Goal: Transaction & Acquisition: Subscribe to service/newsletter

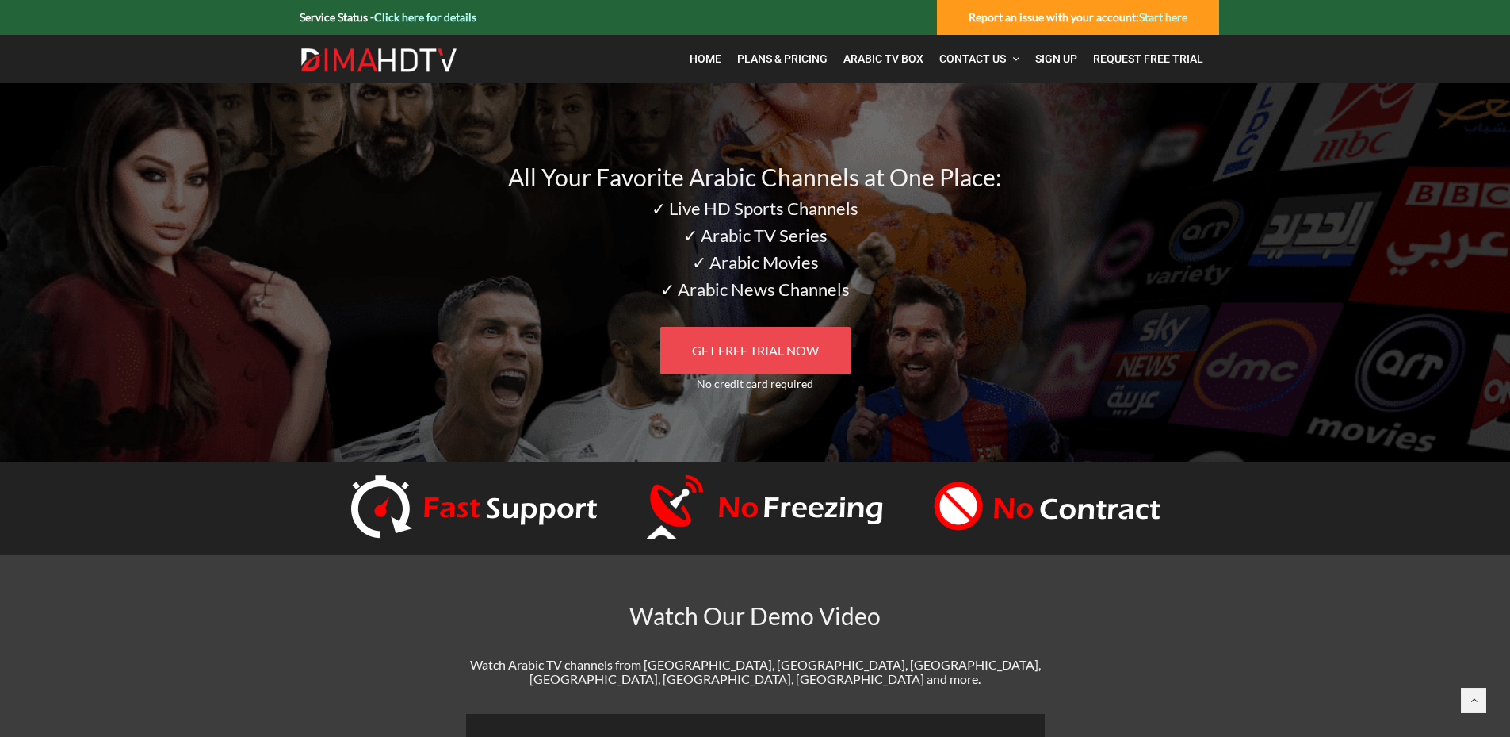
click at [695, 355] on span "GET FREE TRIAL NOW" at bounding box center [755, 349] width 127 height 15
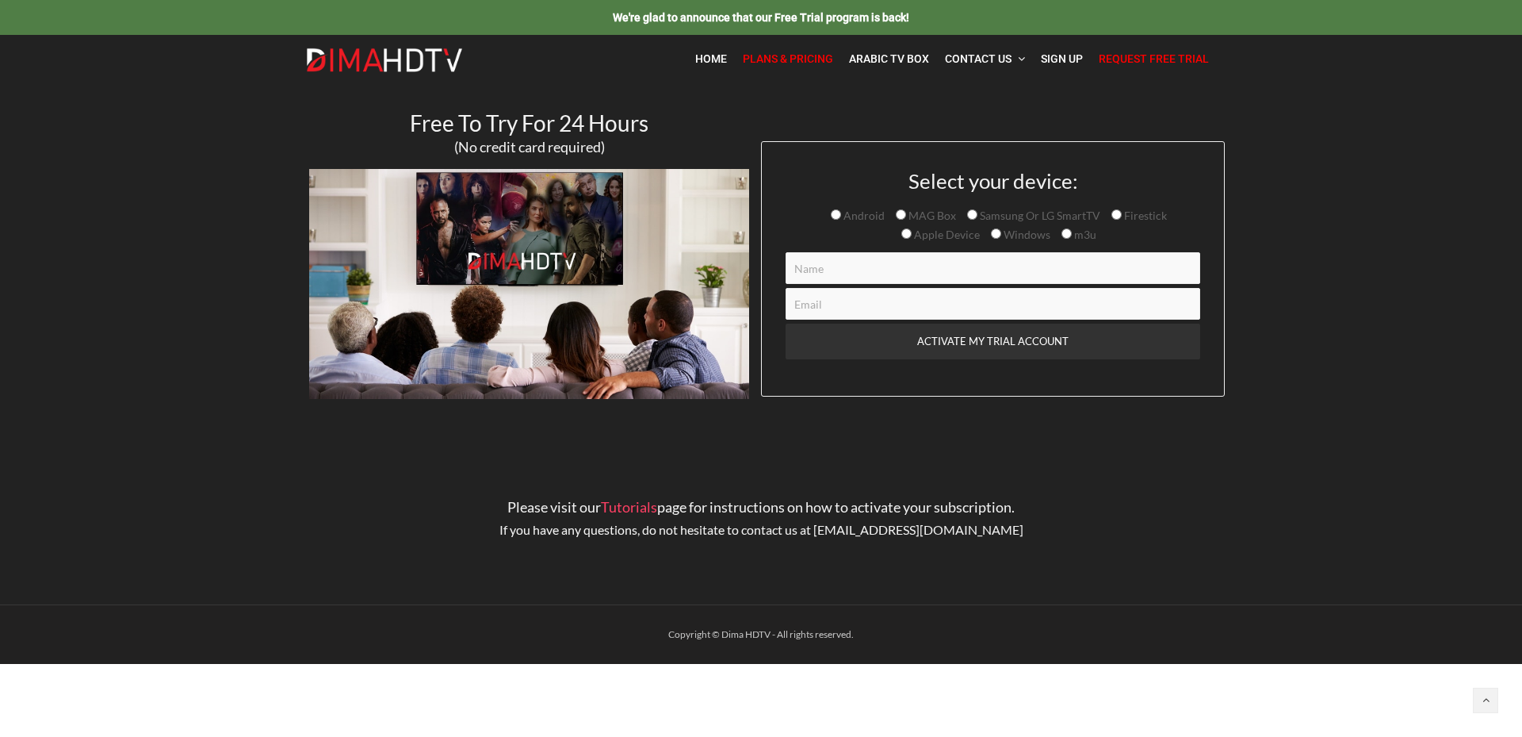
click at [771, 63] on span "Plans & Pricing" at bounding box center [788, 58] width 90 height 13
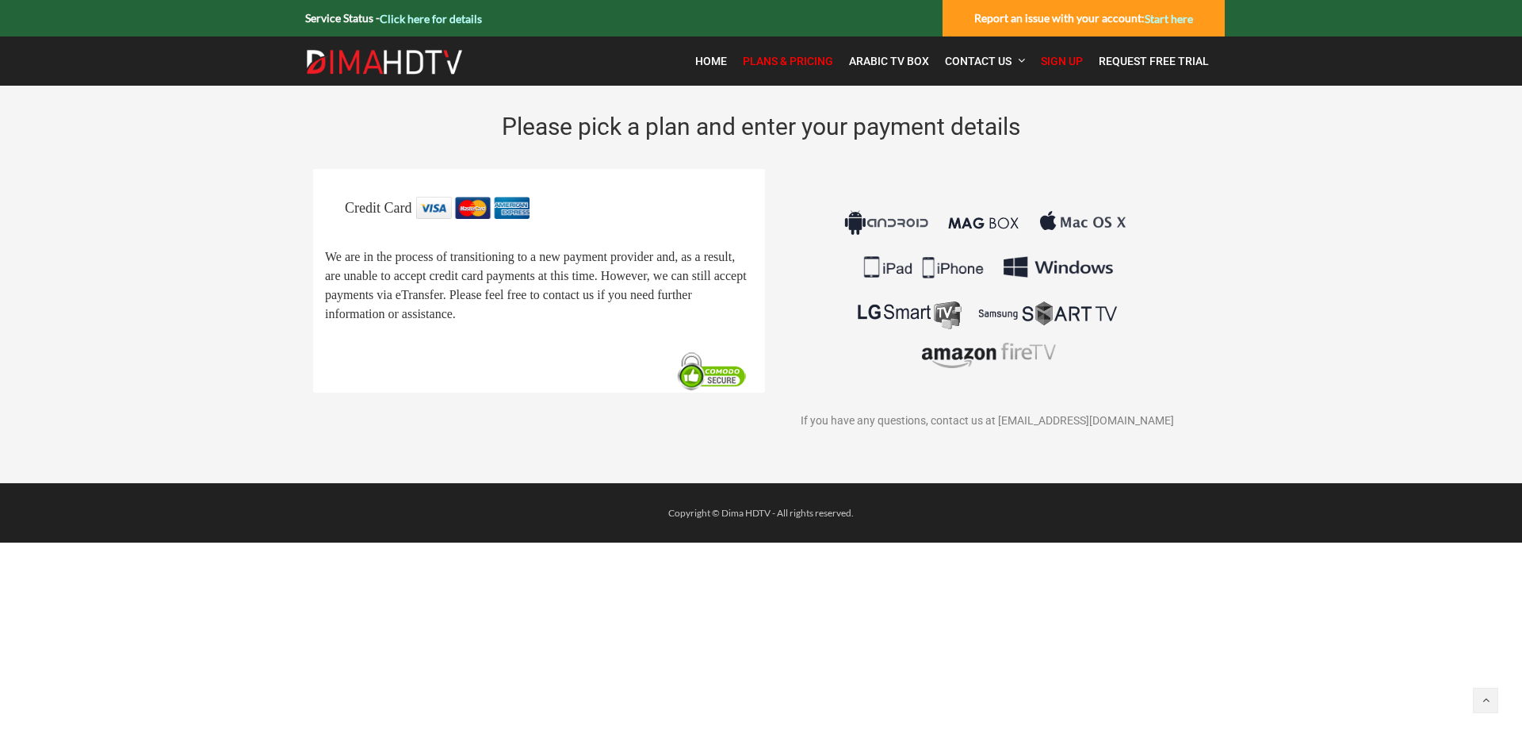
click at [779, 57] on span "Plans & Pricing" at bounding box center [788, 61] width 90 height 13
click at [706, 62] on span "Home" at bounding box center [711, 61] width 32 height 13
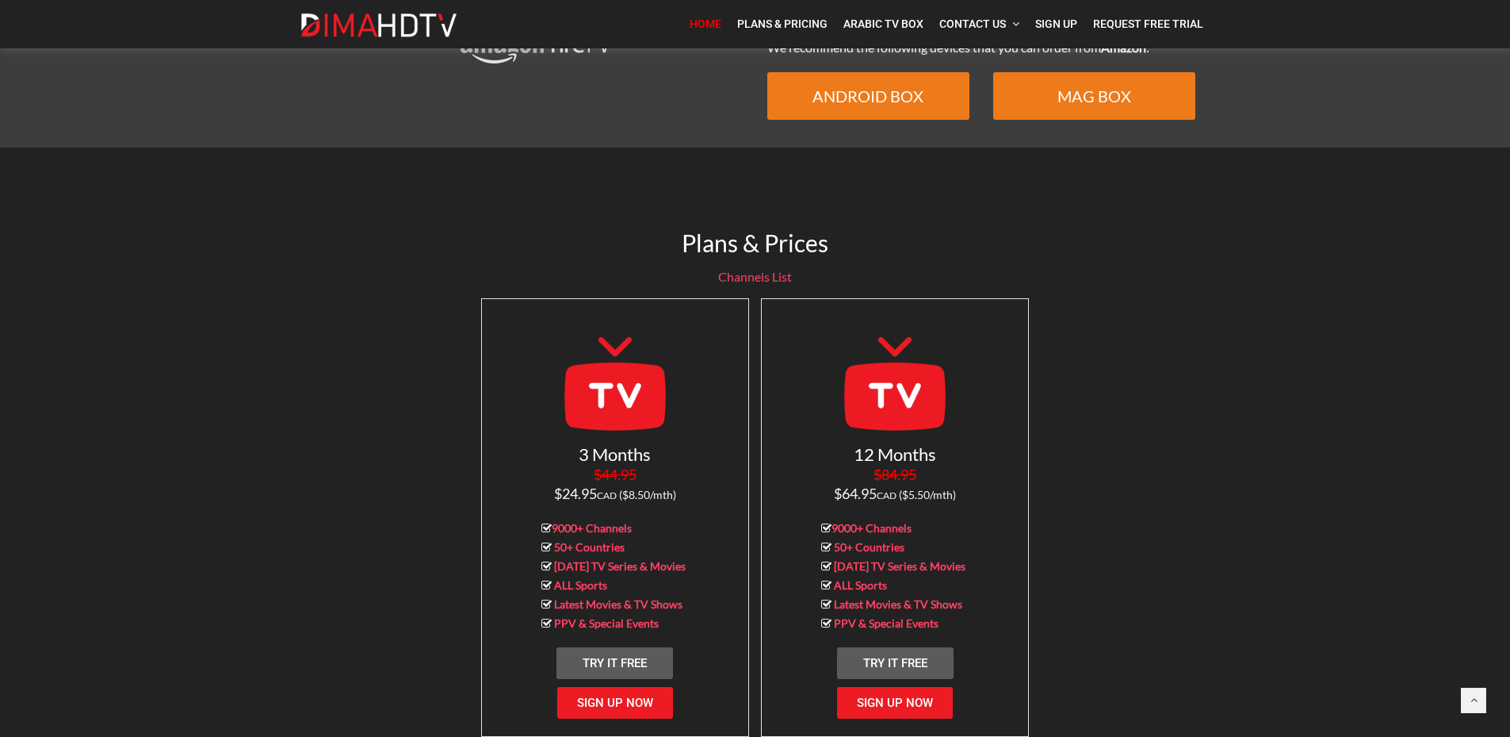
scroll to position [1341, 0]
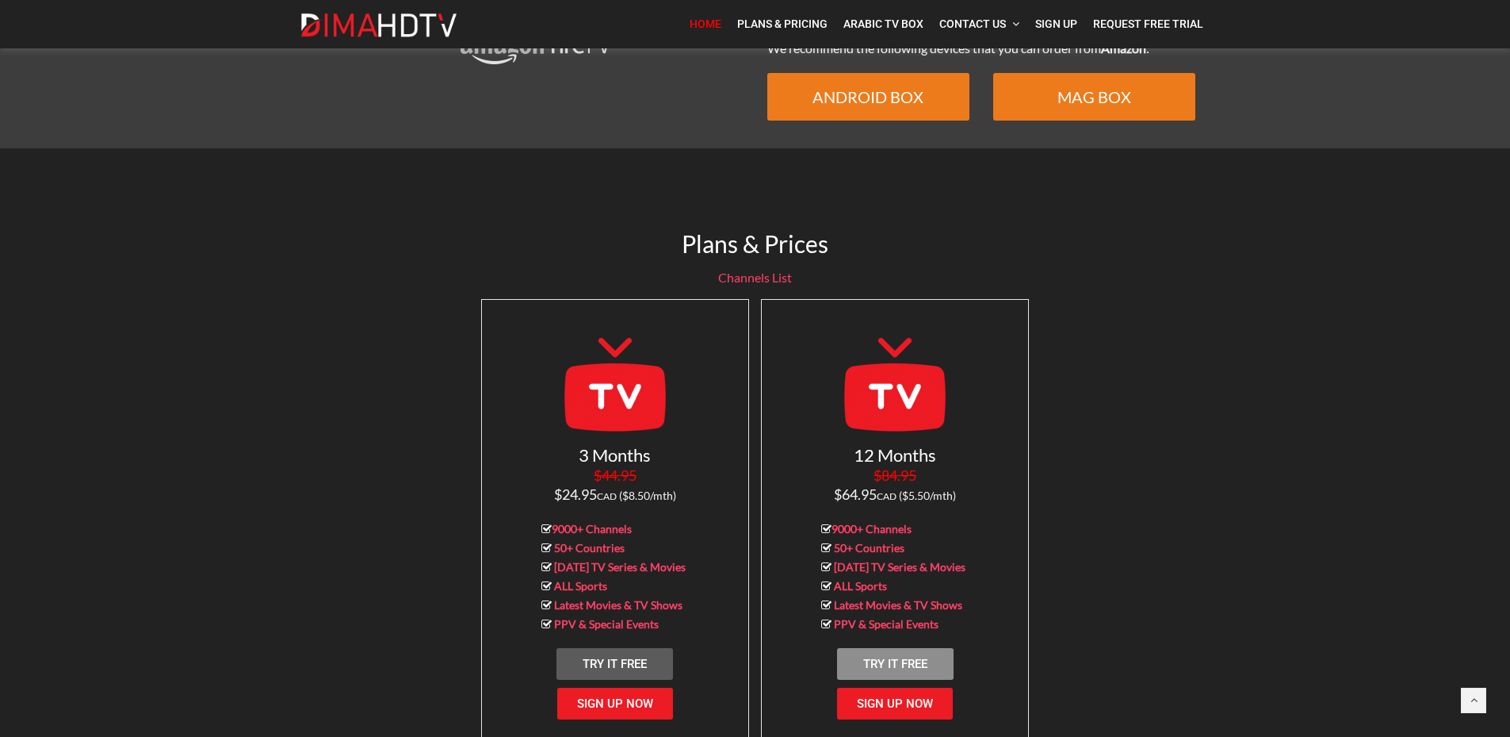
click at [894, 656] on span "Try It Free" at bounding box center [895, 663] width 64 height 14
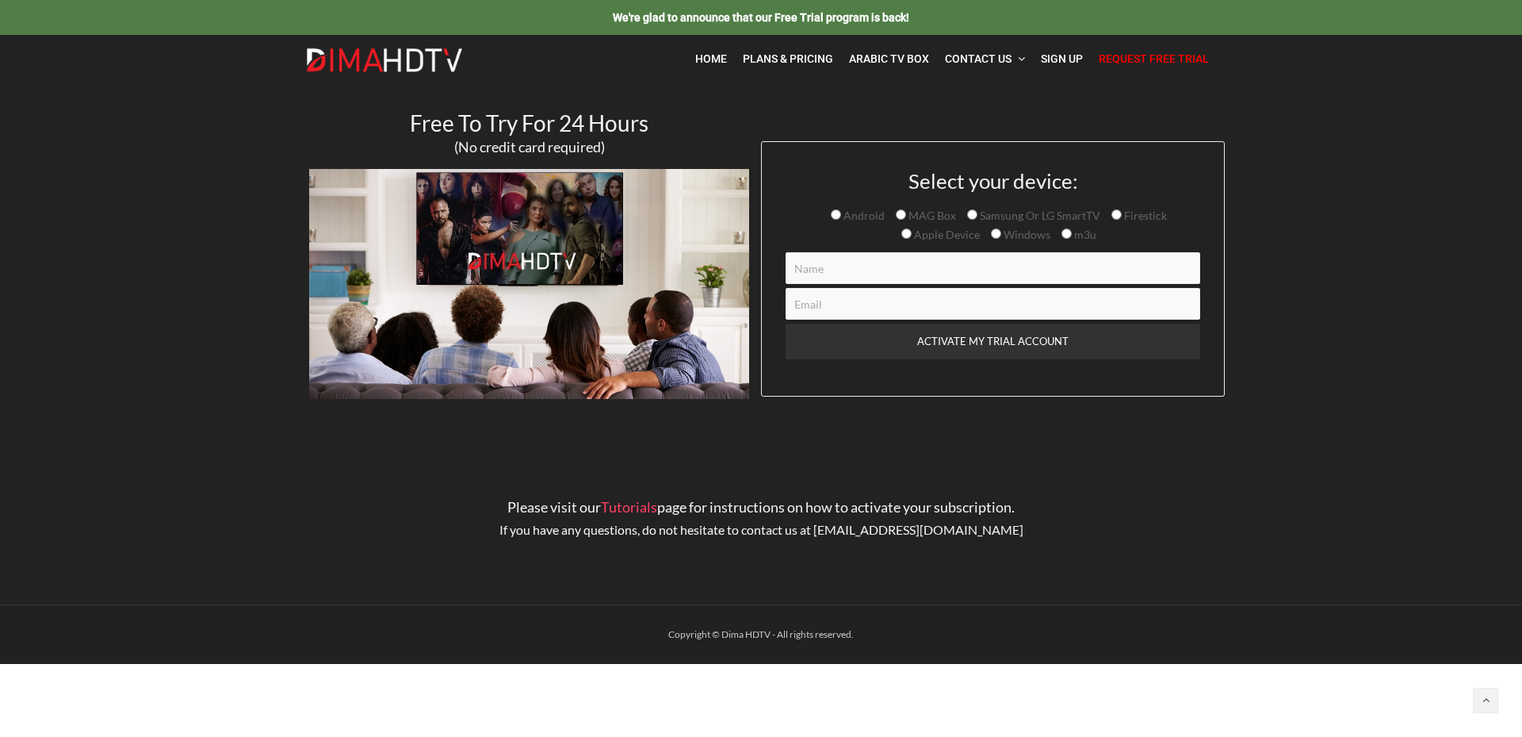
click at [821, 277] on input "Contact form" at bounding box center [993, 268] width 415 height 32
